Goal: Task Accomplishment & Management: Use online tool/utility

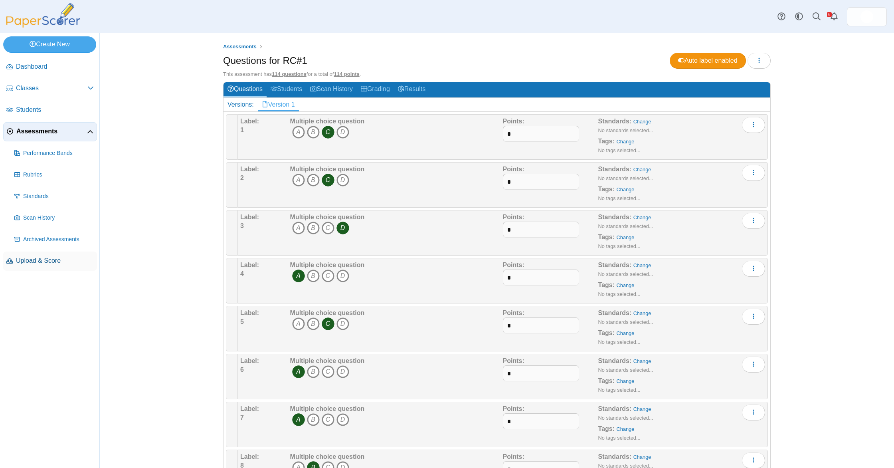
click at [28, 260] on span "Upload & Score" at bounding box center [55, 260] width 78 height 9
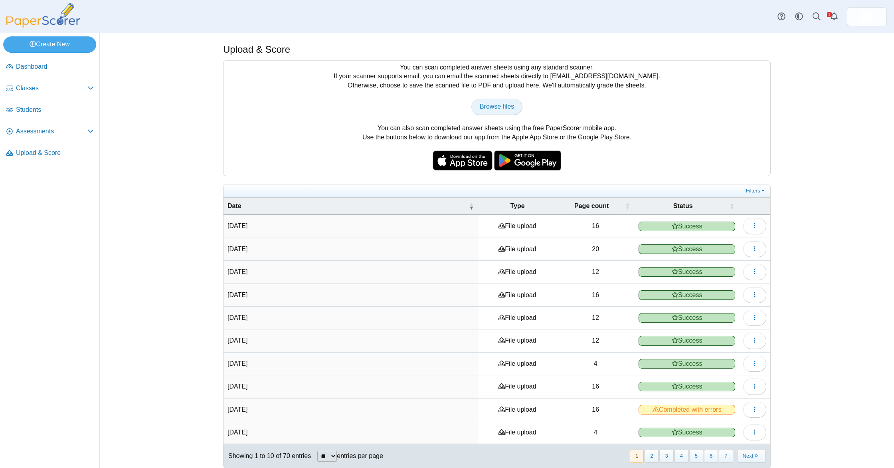
click at [513, 104] on span "Browse files" at bounding box center [497, 106] width 34 height 7
type input "**********"
click at [750, 232] on button "button" at bounding box center [754, 226] width 23 height 16
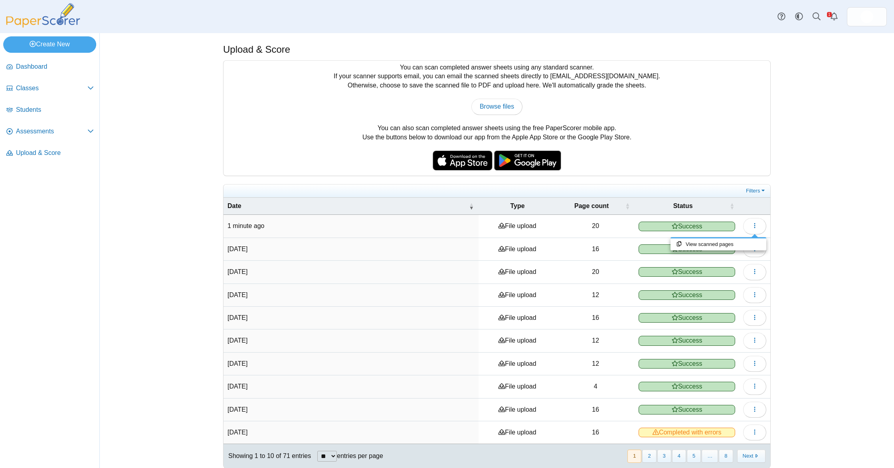
click at [788, 224] on div "Upload & Score You can scan completed answer sheets using any standard scanner.…" at bounding box center [497, 250] width 599 height 435
click at [754, 227] on icon "button" at bounding box center [755, 225] width 6 height 6
click at [725, 242] on link "View scanned pages" at bounding box center [719, 244] width 96 height 12
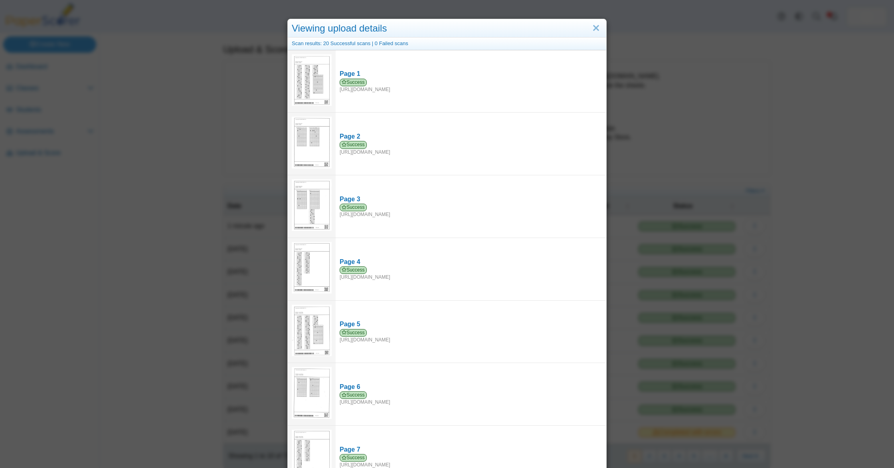
click at [722, 187] on div "Viewing upload details Scan results: 20 Successful scans | 0 Failed scans Page …" at bounding box center [447, 234] width 894 height 468
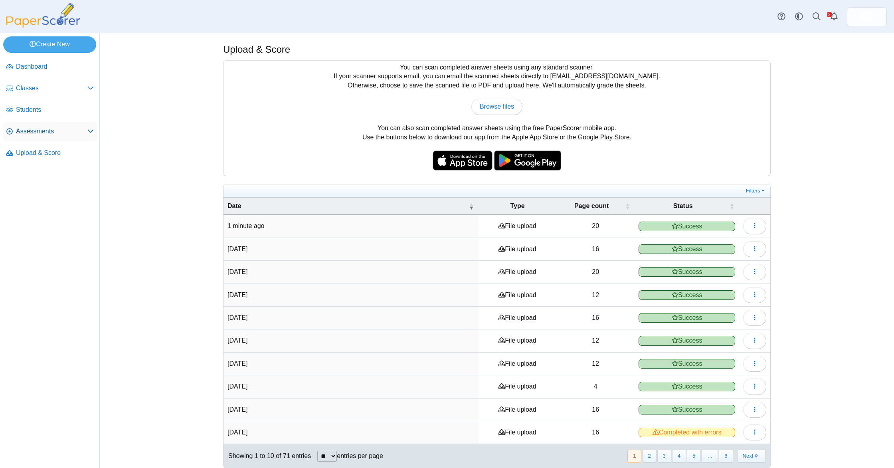
click at [53, 133] on span "Assessments" at bounding box center [51, 131] width 71 height 9
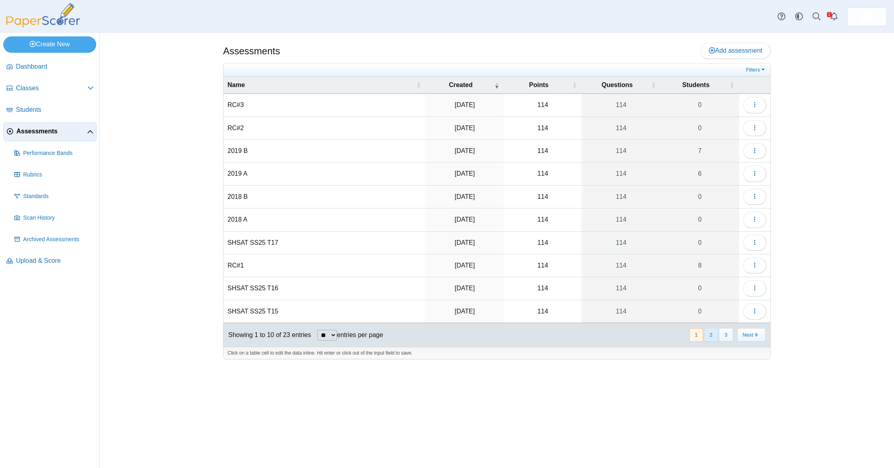
click at [709, 335] on button "2" at bounding box center [711, 334] width 14 height 13
click at [727, 337] on button "3" at bounding box center [726, 334] width 14 height 13
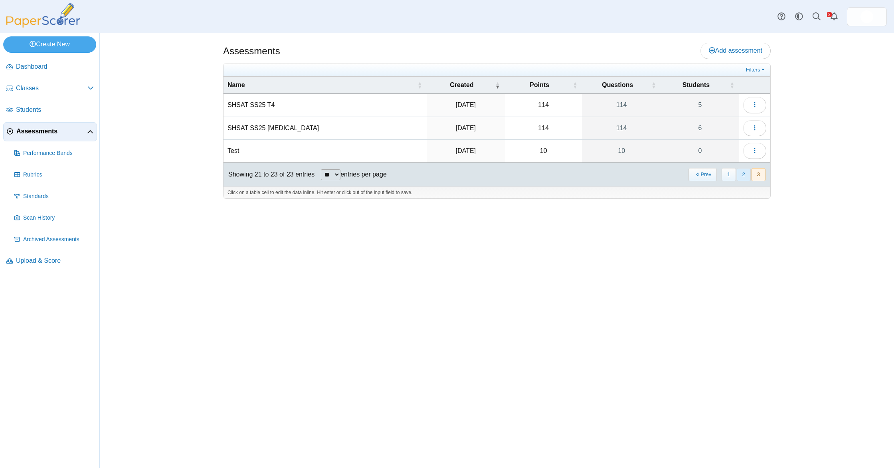
click at [740, 178] on button "2" at bounding box center [744, 174] width 14 height 13
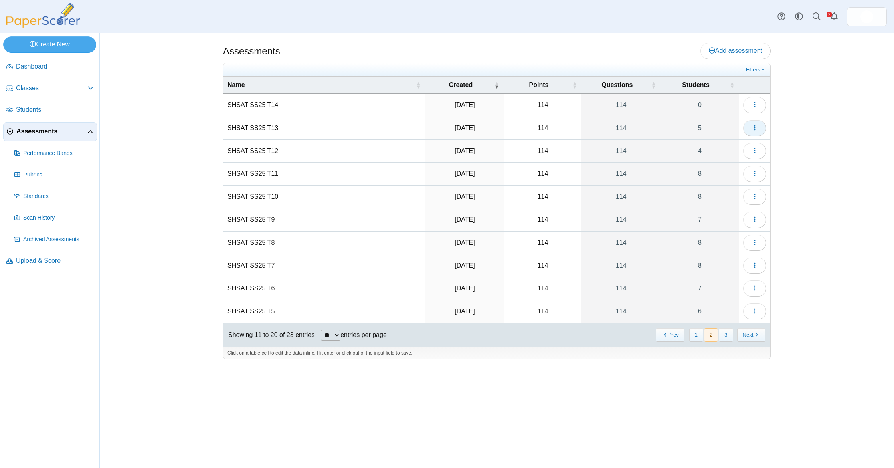
click at [758, 126] on button "button" at bounding box center [754, 128] width 23 height 16
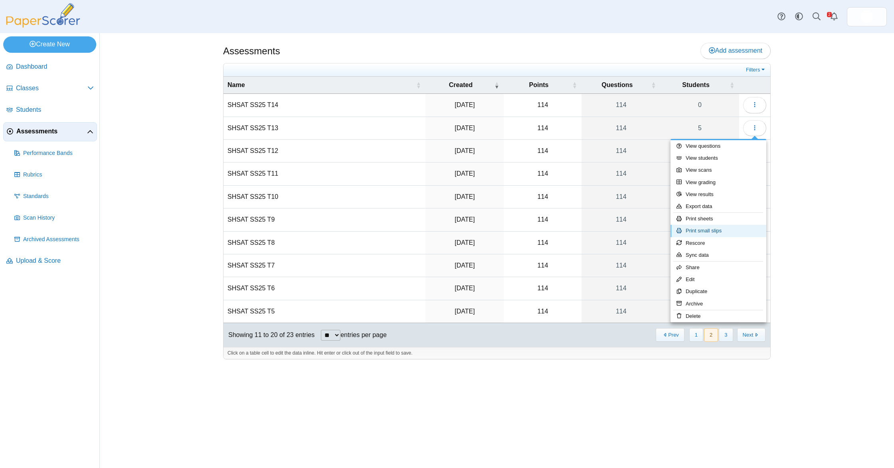
click at [707, 232] on link "Print small slips" at bounding box center [719, 231] width 96 height 12
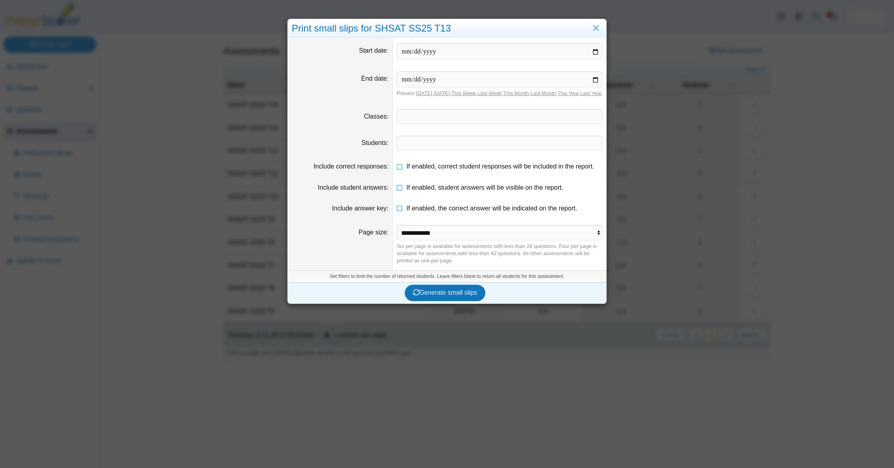
click at [418, 167] on dd "If enabled, correct student responses will be included in the report." at bounding box center [500, 166] width 214 height 21
click at [427, 177] on dd "If enabled, correct student responses will be included in the report." at bounding box center [500, 166] width 214 height 21
drag, startPoint x: 428, startPoint y: 178, endPoint x: 428, endPoint y: 202, distance: 23.6
click at [428, 171] on label "If enabled, correct student responses will be included in the report." at bounding box center [500, 166] width 188 height 9
click at [430, 191] on span "If enabled, student answers will be visible on the report." at bounding box center [484, 187] width 157 height 7
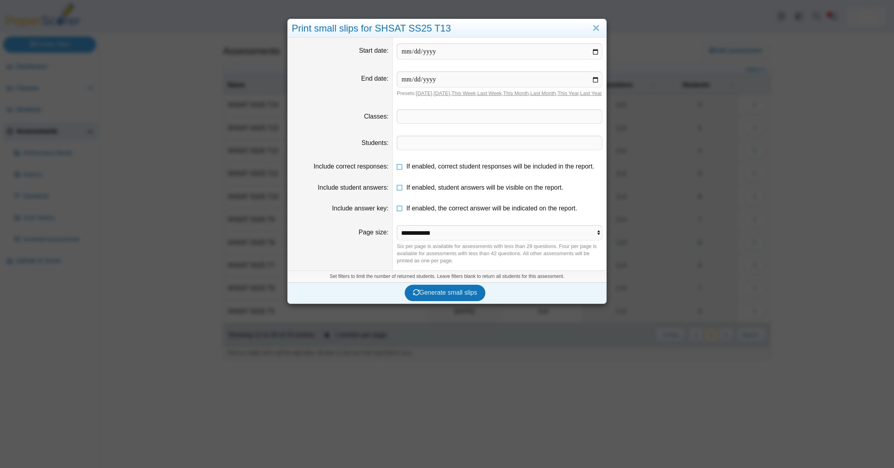
drag, startPoint x: 428, startPoint y: 214, endPoint x: 432, endPoint y: 226, distance: 13.0
click at [428, 212] on span "If enabled, the correct answer will be indicated on the report." at bounding box center [491, 208] width 171 height 7
click at [451, 296] on span "Generate small slips" at bounding box center [445, 292] width 64 height 7
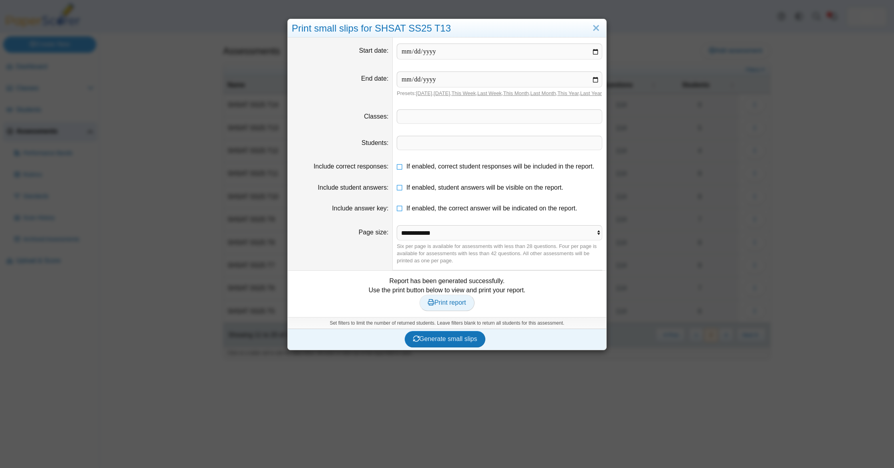
click at [441, 306] on span "Print report" at bounding box center [447, 302] width 38 height 7
